Goal: Task Accomplishment & Management: Manage account settings

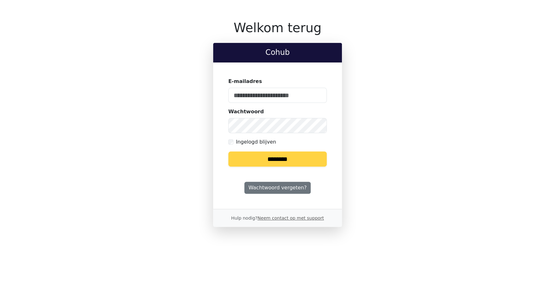
type input "**********"
click at [262, 162] on input "********" at bounding box center [277, 158] width 98 height 15
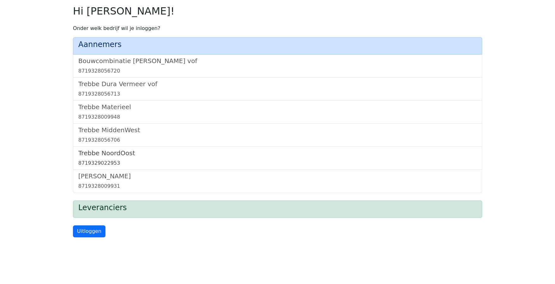
click at [104, 156] on h5 "Trebbe NoordOost" at bounding box center [277, 153] width 398 height 8
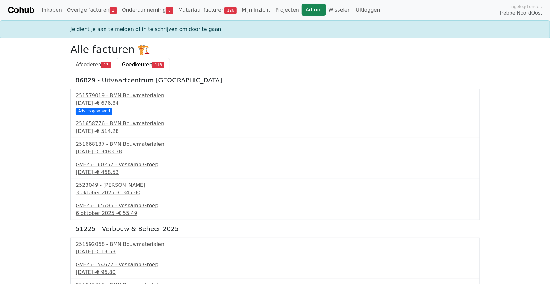
click at [301, 8] on link "Admin" at bounding box center [313, 10] width 24 height 12
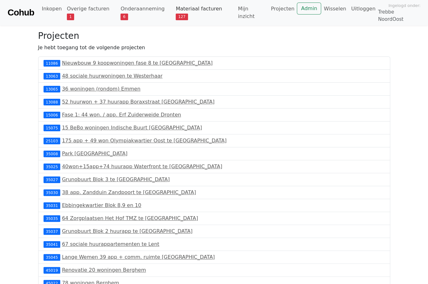
click at [199, 9] on link "Materiaal facturen 127" at bounding box center [204, 13] width 62 height 20
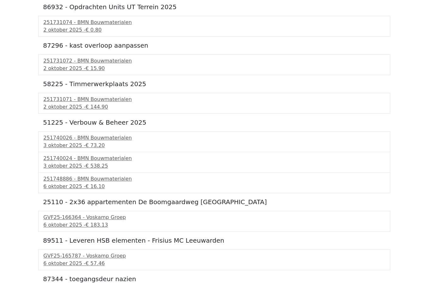
scroll to position [215, 0]
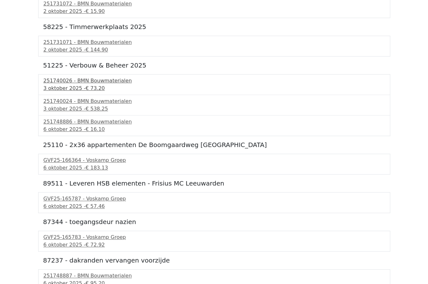
click at [291, 77] on div "251740026 - BMN Bouwmaterialen" at bounding box center [214, 81] width 341 height 8
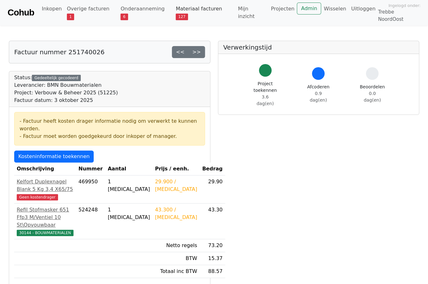
click at [187, 8] on link "Materiaal facturen 127" at bounding box center [204, 13] width 62 height 20
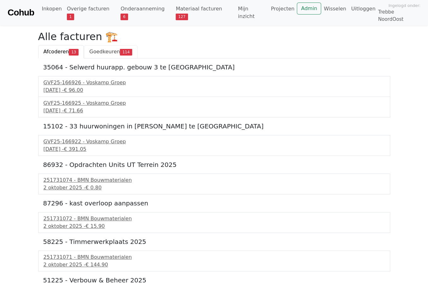
click at [100, 49] on span "Goedkeuren" at bounding box center [104, 52] width 31 height 6
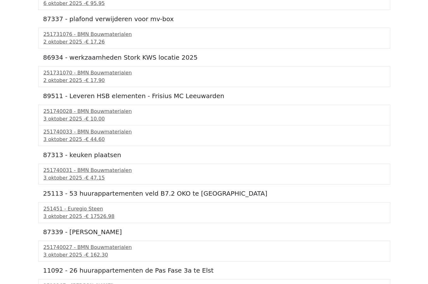
scroll to position [1861, 0]
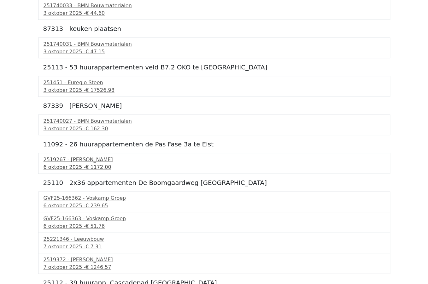
click at [95, 164] on span "€ 1172.00" at bounding box center [98, 167] width 26 height 6
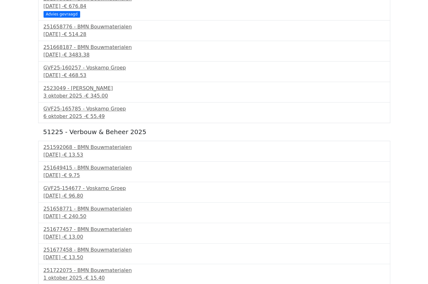
scroll to position [0, 0]
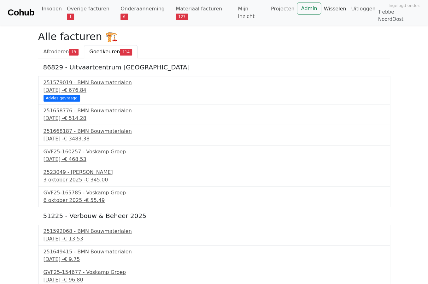
click at [322, 9] on link "Wisselen" at bounding box center [334, 9] width 27 height 13
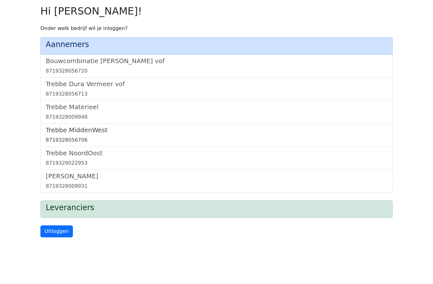
click at [63, 132] on h5 "Trebbe MiddenWest" at bounding box center [216, 130] width 341 height 8
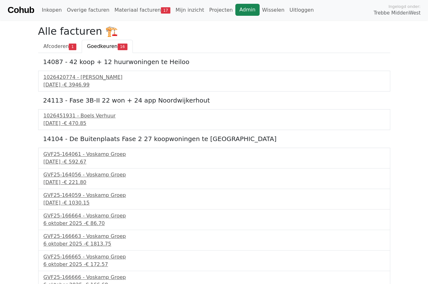
click at [235, 12] on link "Admin" at bounding box center [247, 10] width 24 height 12
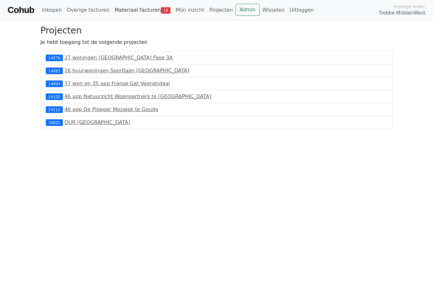
click at [147, 9] on link "Materiaal facturen 18" at bounding box center [142, 10] width 61 height 13
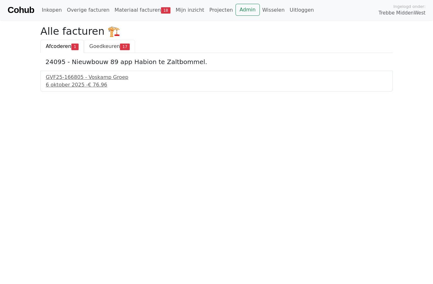
click at [96, 46] on span "Goedkeuren" at bounding box center [104, 46] width 31 height 6
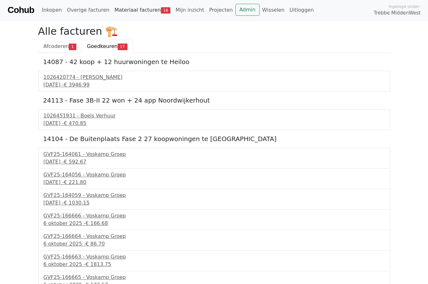
click at [138, 11] on link "Materiaal facturen 18" at bounding box center [142, 10] width 61 height 13
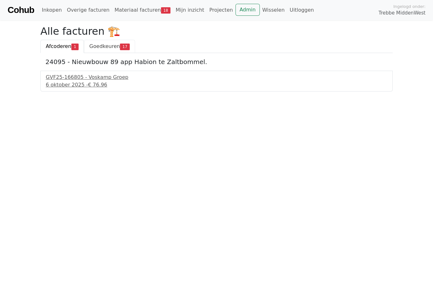
click at [96, 44] on span "Goedkeuren" at bounding box center [104, 46] width 31 height 6
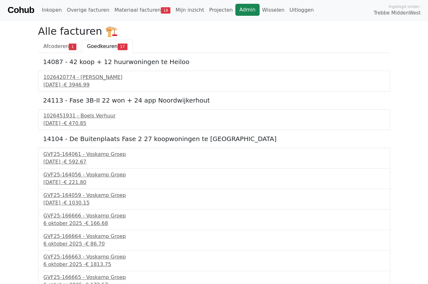
click at [238, 15] on link "Admin" at bounding box center [247, 10] width 24 height 12
